Goal: Task Accomplishment & Management: Use online tool/utility

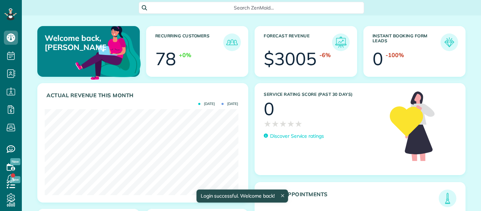
scroll to position [86, 193]
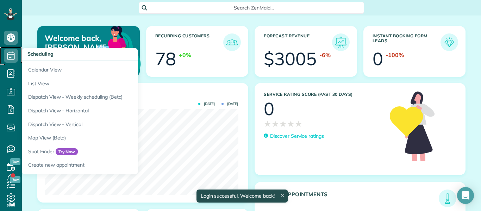
click at [11, 56] on use at bounding box center [10, 55] width 7 height 8
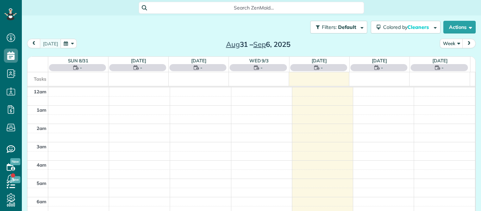
scroll to position [129, 0]
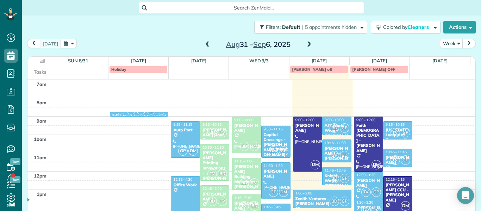
click at [204, 44] on span at bounding box center [208, 45] width 8 height 6
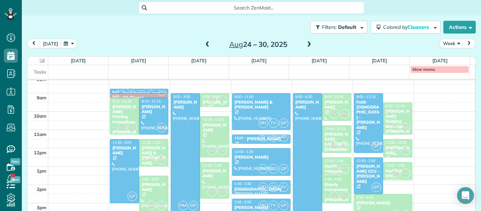
scroll to position [150, 0]
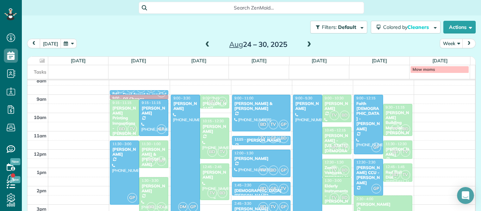
click at [220, 179] on div "Frank Dicicco" at bounding box center [214, 175] width 25 height 10
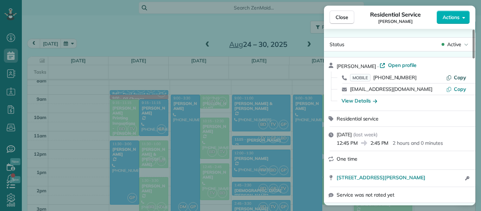
click at [460, 76] on span "Copy" at bounding box center [460, 77] width 12 height 6
click at [464, 89] on span "Copy" at bounding box center [460, 89] width 12 height 6
click at [359, 99] on div "View Details" at bounding box center [360, 100] width 36 height 7
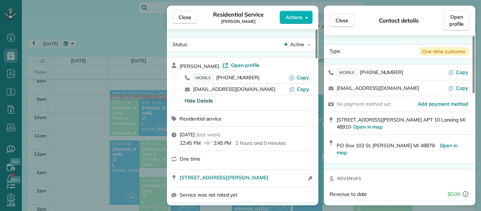
click at [439, 119] on span "810 Legrand Drive APT 10 Lansing MI 48910 · Open in map" at bounding box center [401, 123] width 129 height 13
drag, startPoint x: 439, startPoint y: 119, endPoint x: 338, endPoint y: 120, distance: 100.8
click at [338, 120] on span "810 Legrand Drive APT 10 Lansing MI 48910 · Open in map" at bounding box center [401, 123] width 129 height 13
drag, startPoint x: 407, startPoint y: 145, endPoint x: 335, endPoint y: 146, distance: 72.2
click at [335, 146] on div "P.O Box 103 St. Johns MI 48879 · Open in map" at bounding box center [399, 149] width 151 height 28
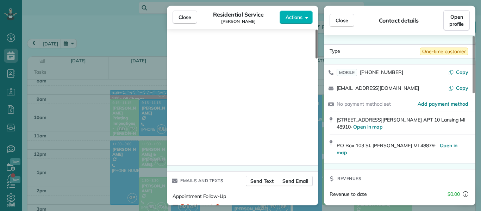
scroll to position [894, 0]
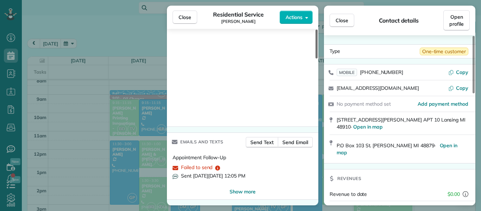
drag, startPoint x: 316, startPoint y: 43, endPoint x: 359, endPoint y: 203, distance: 164.8
click at [318, 58] on div at bounding box center [317, 44] width 2 height 29
click at [180, 19] on span "Close" at bounding box center [185, 17] width 13 height 7
